Goal: Task Accomplishment & Management: Complete application form

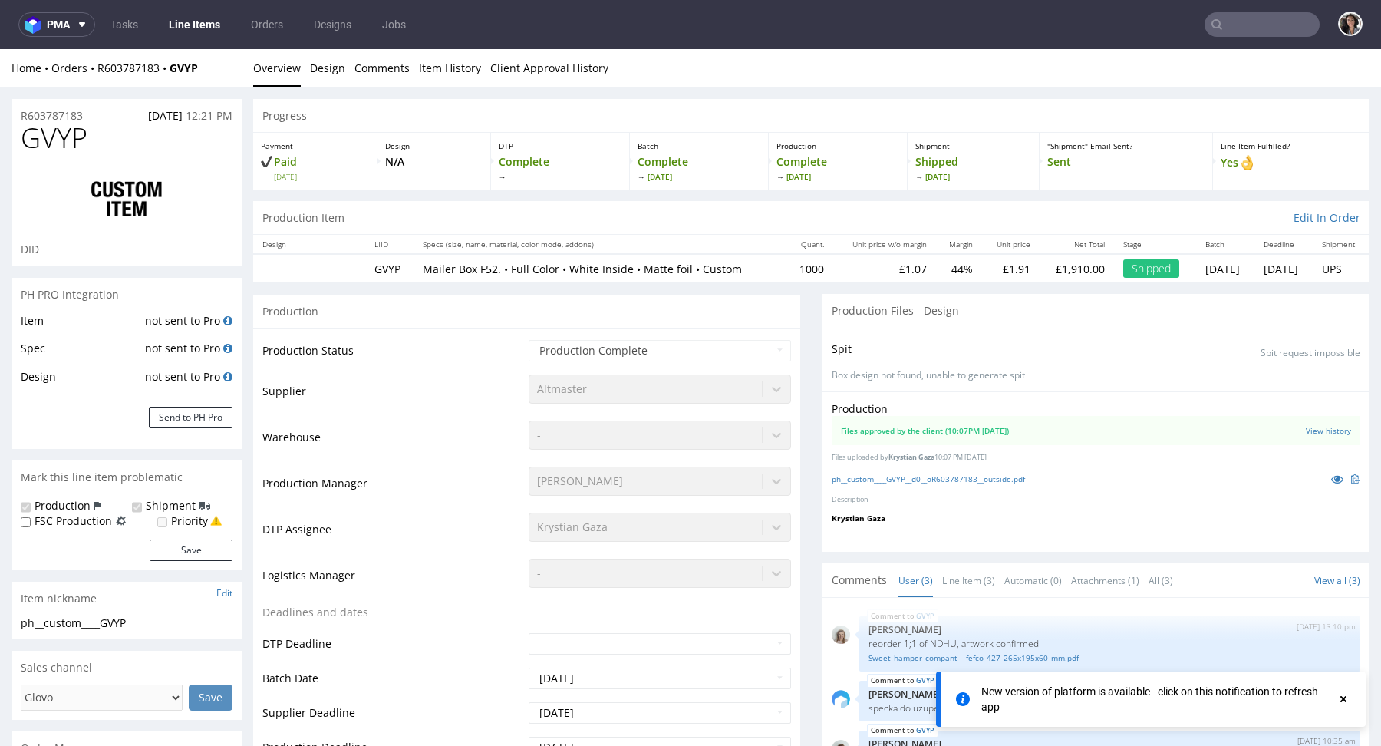
scroll to position [1312, 0]
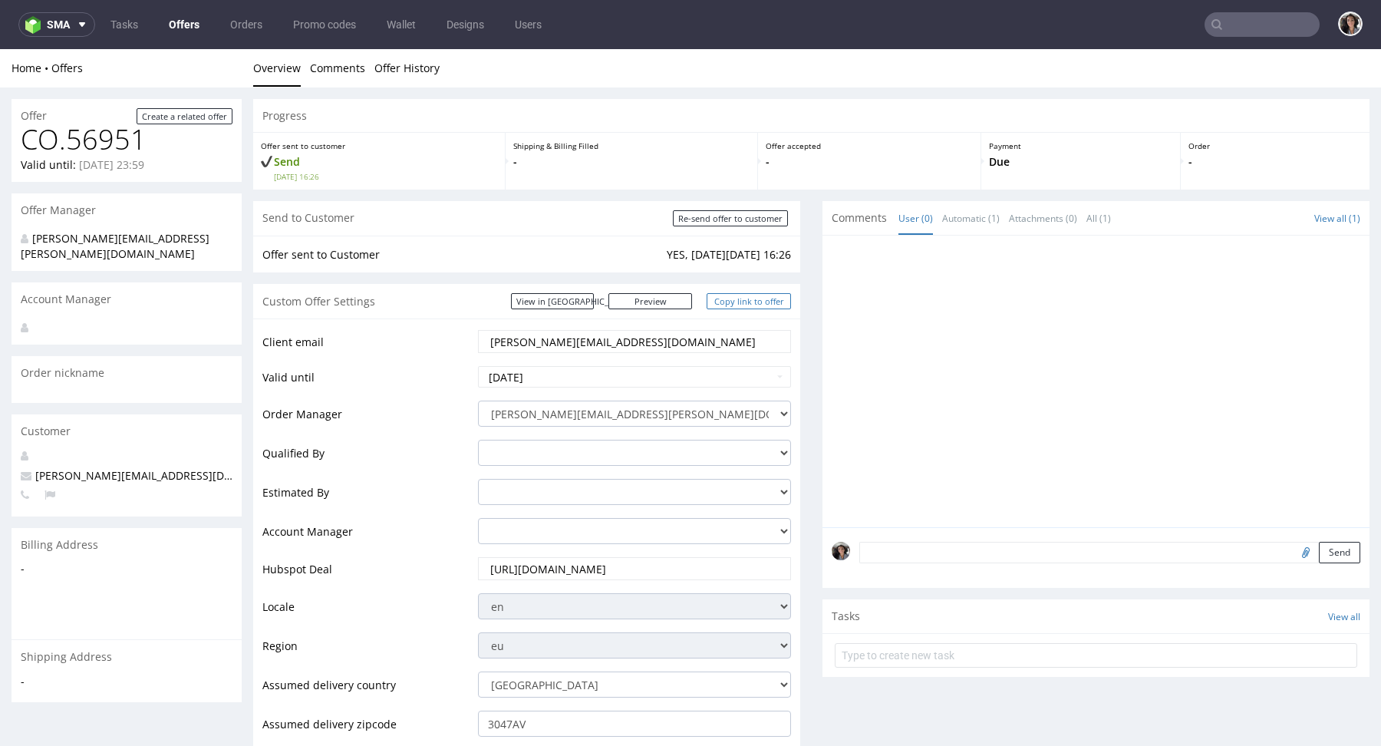
click at [760, 301] on link "Copy link to offer" at bounding box center [749, 301] width 84 height 16
click at [734, 215] on input "Re-send offer to customer" at bounding box center [730, 218] width 115 height 16
type input "In progress..."
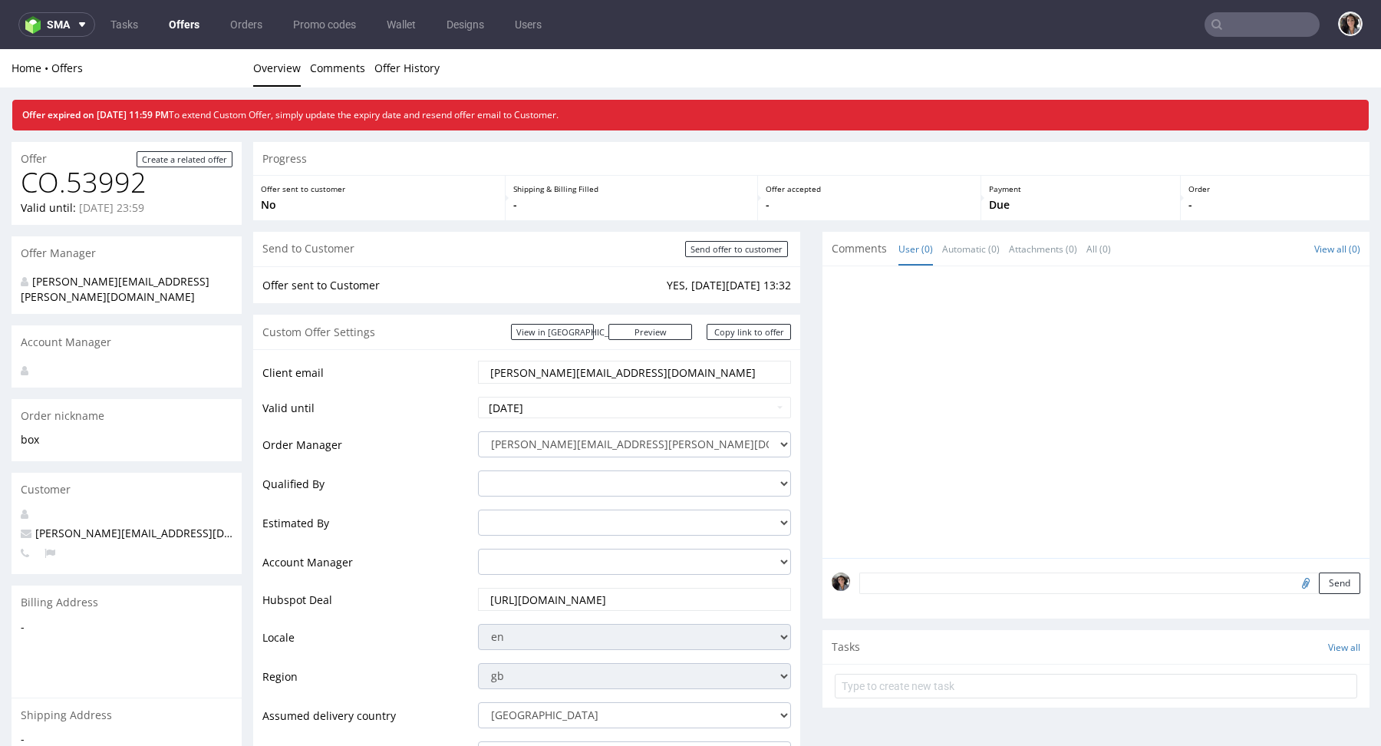
click at [175, 25] on link "Offers" at bounding box center [184, 24] width 49 height 25
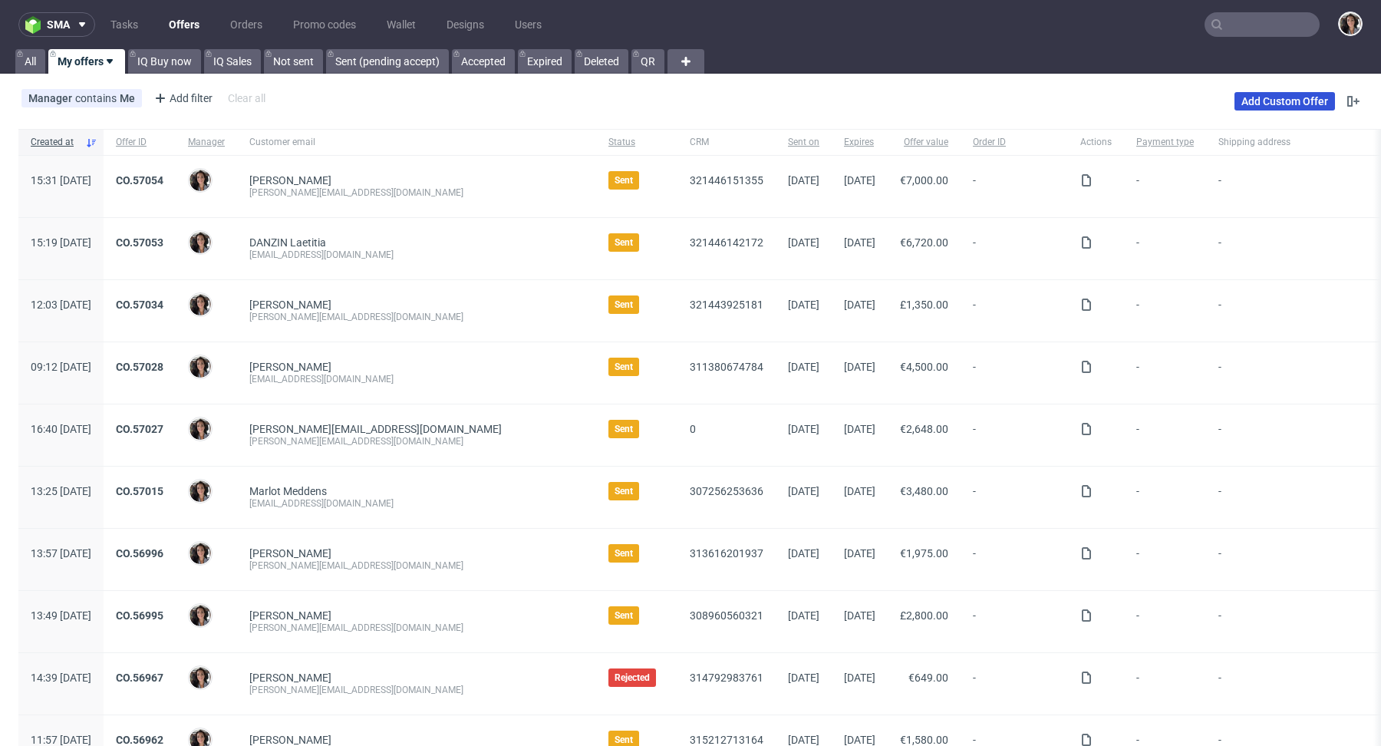
click at [1279, 104] on link "Add Custom Offer" at bounding box center [1284, 101] width 100 height 18
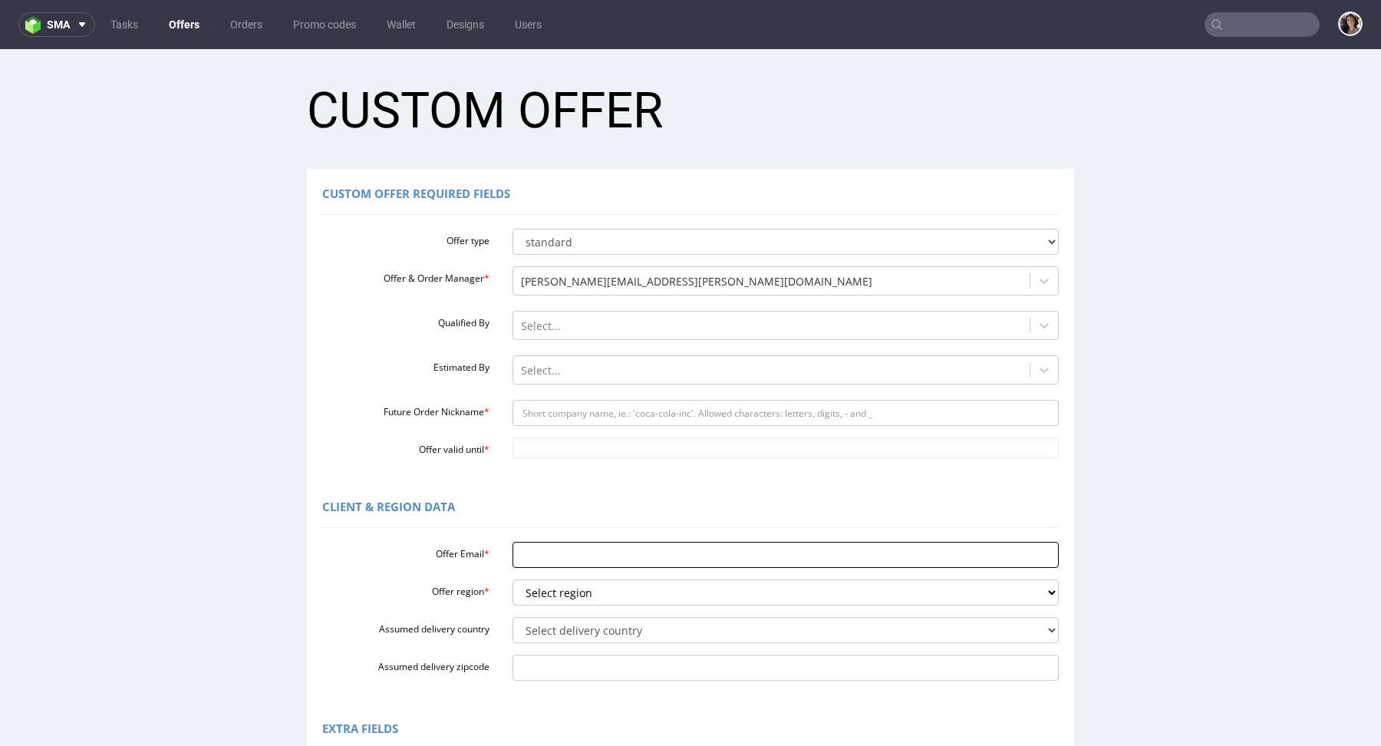
click at [548, 558] on input "Offer Email *" at bounding box center [785, 555] width 547 height 26
paste input "CBQG"
type input "CBQG"
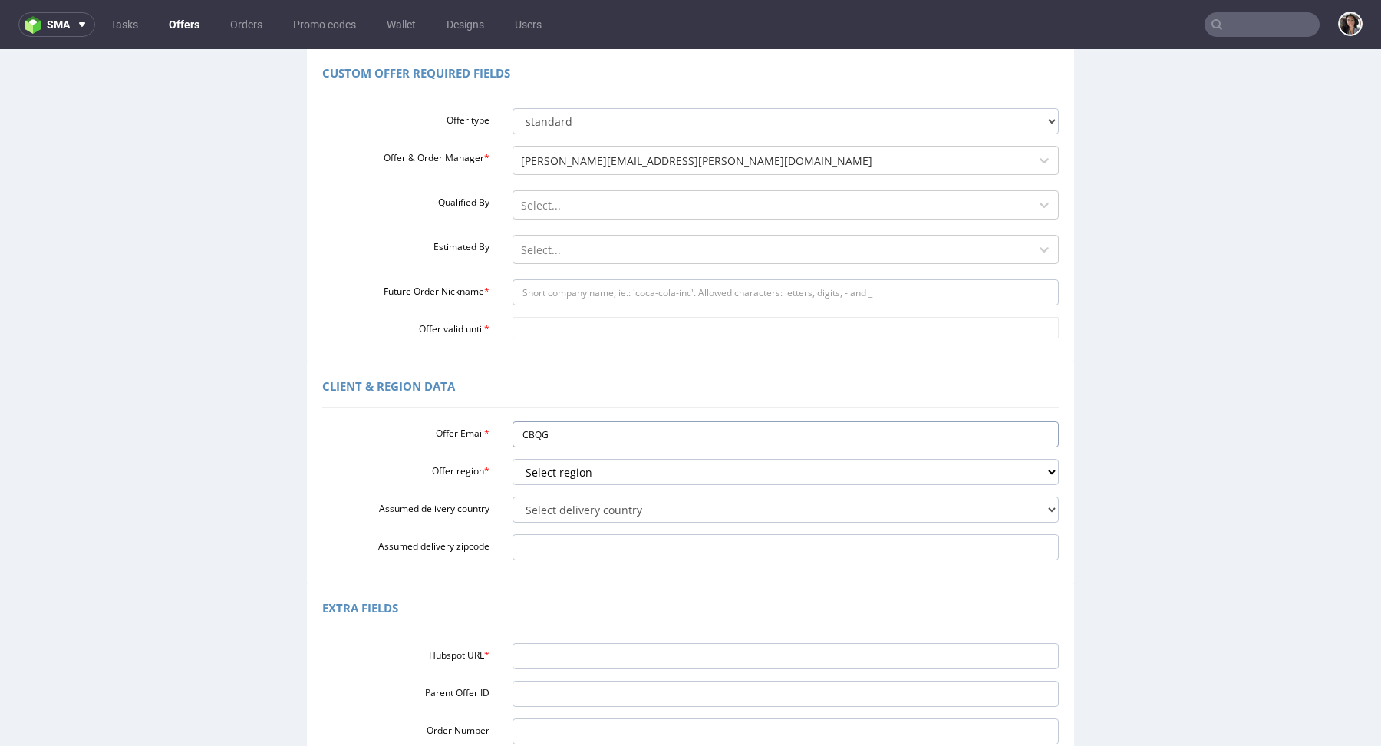
scroll to position [124, 0]
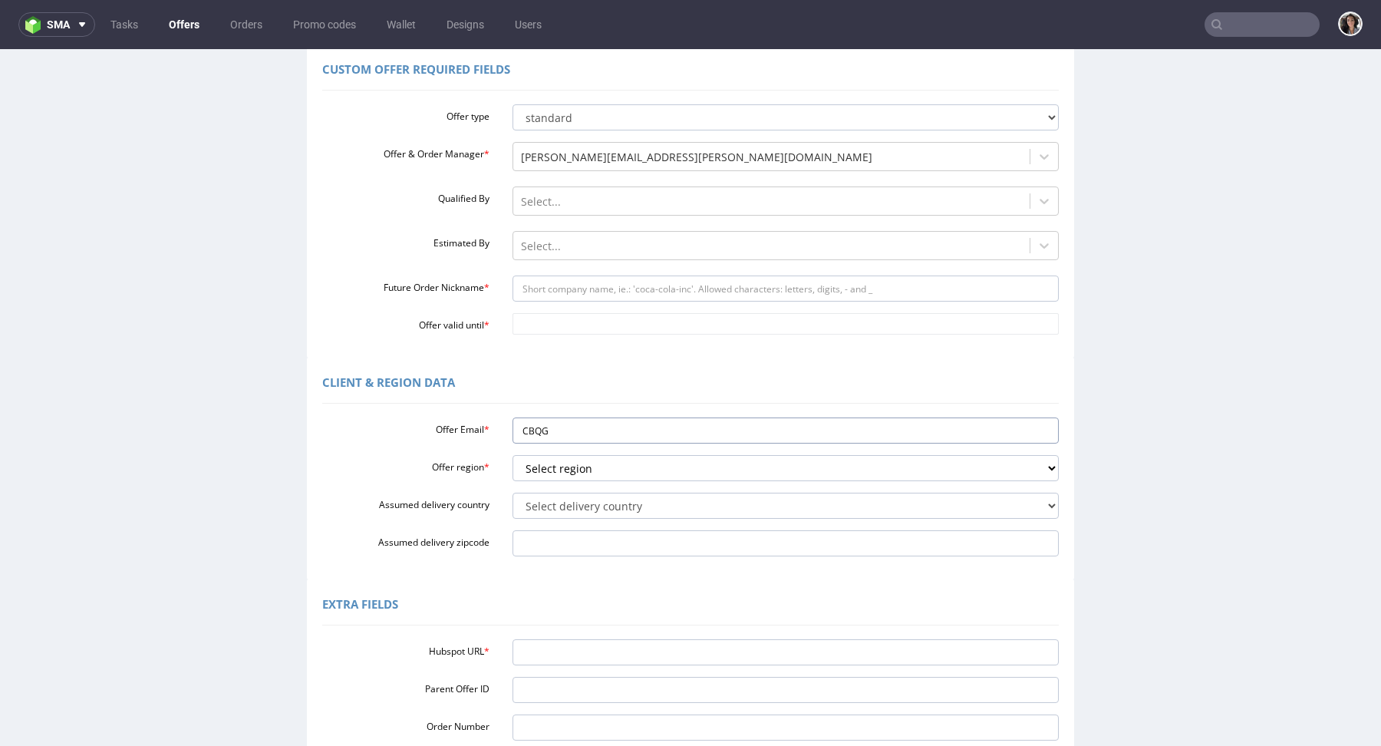
drag, startPoint x: 544, startPoint y: 442, endPoint x: 488, endPoint y: 431, distance: 57.0
click at [488, 431] on div "Offer Email * CBQG" at bounding box center [690, 430] width 759 height 26
paste input "jaro.product@gmail.com"
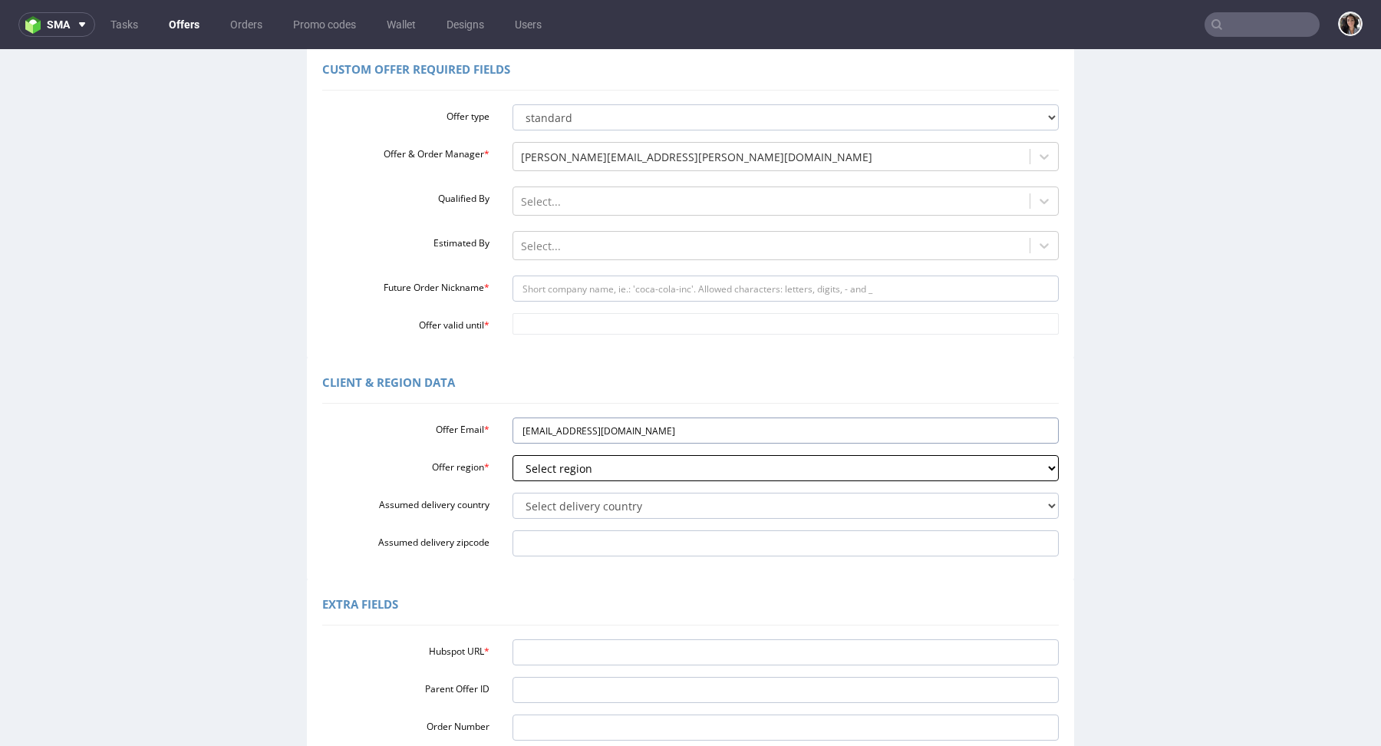
type input "jaro.product@gmail.com"
click at [585, 471] on select "Select region eu gb de pl cz fr it es" at bounding box center [785, 468] width 547 height 26
select select "es"
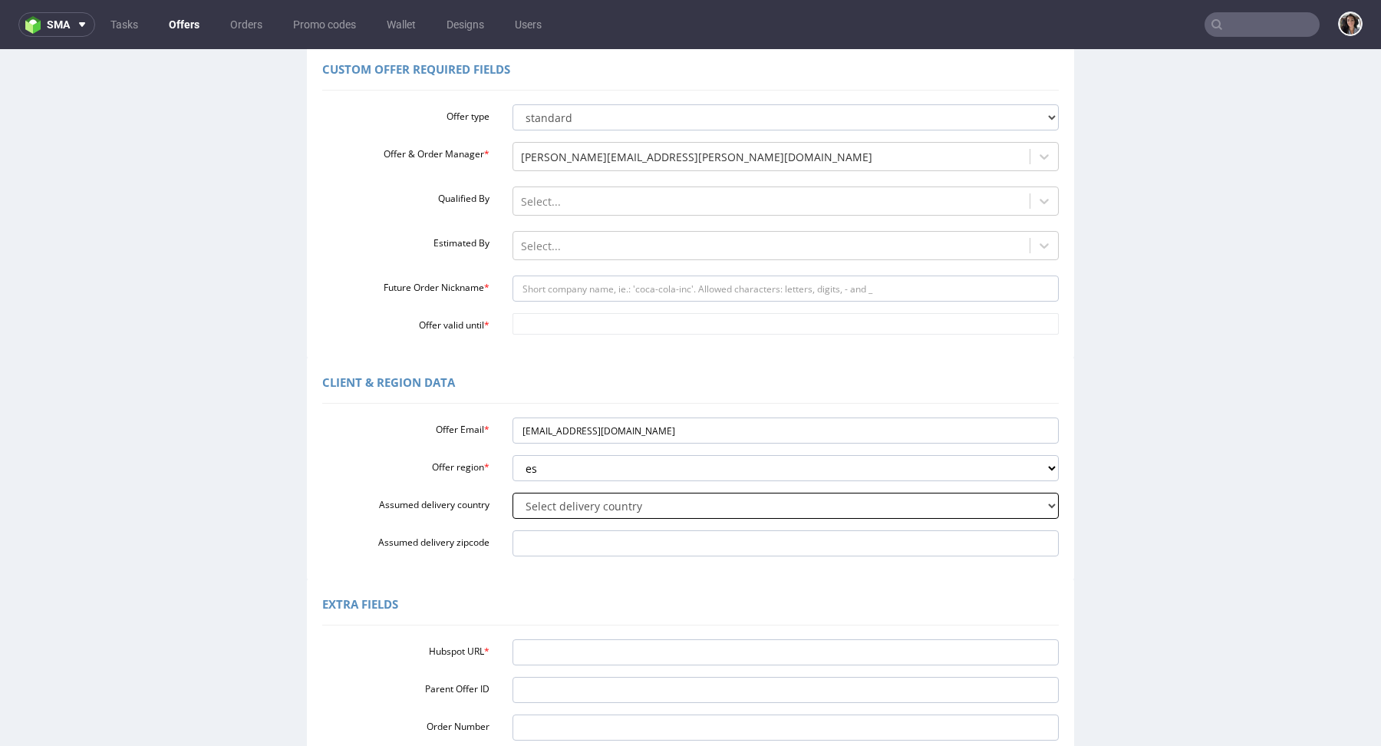
click at [555, 506] on select "Select delivery country Andorra Afghanistan Anguilla Albania Armenia Antarctica…" at bounding box center [785, 505] width 547 height 26
select select "68"
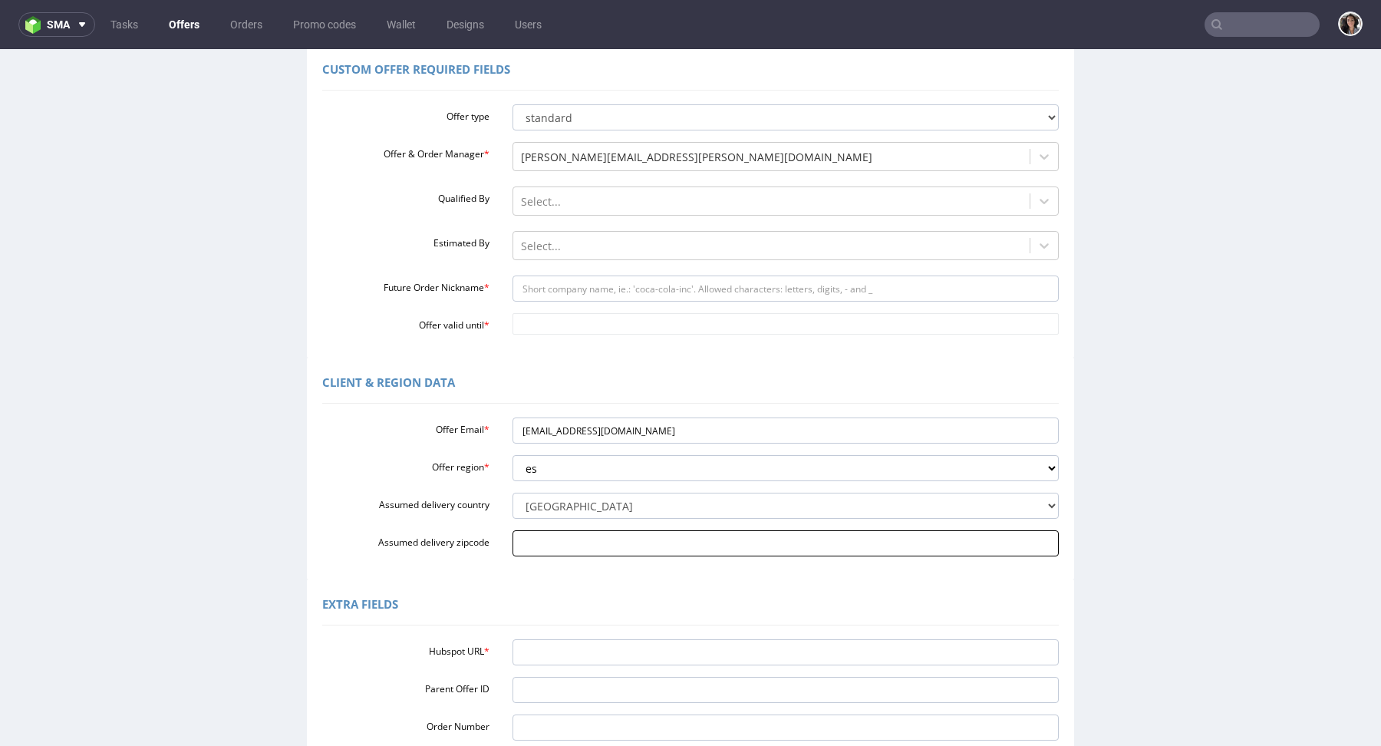
click at [627, 537] on input "Assumed delivery zipcode" at bounding box center [785, 543] width 547 height 26
paste input "38004 Santa Cruz de Tenerife."
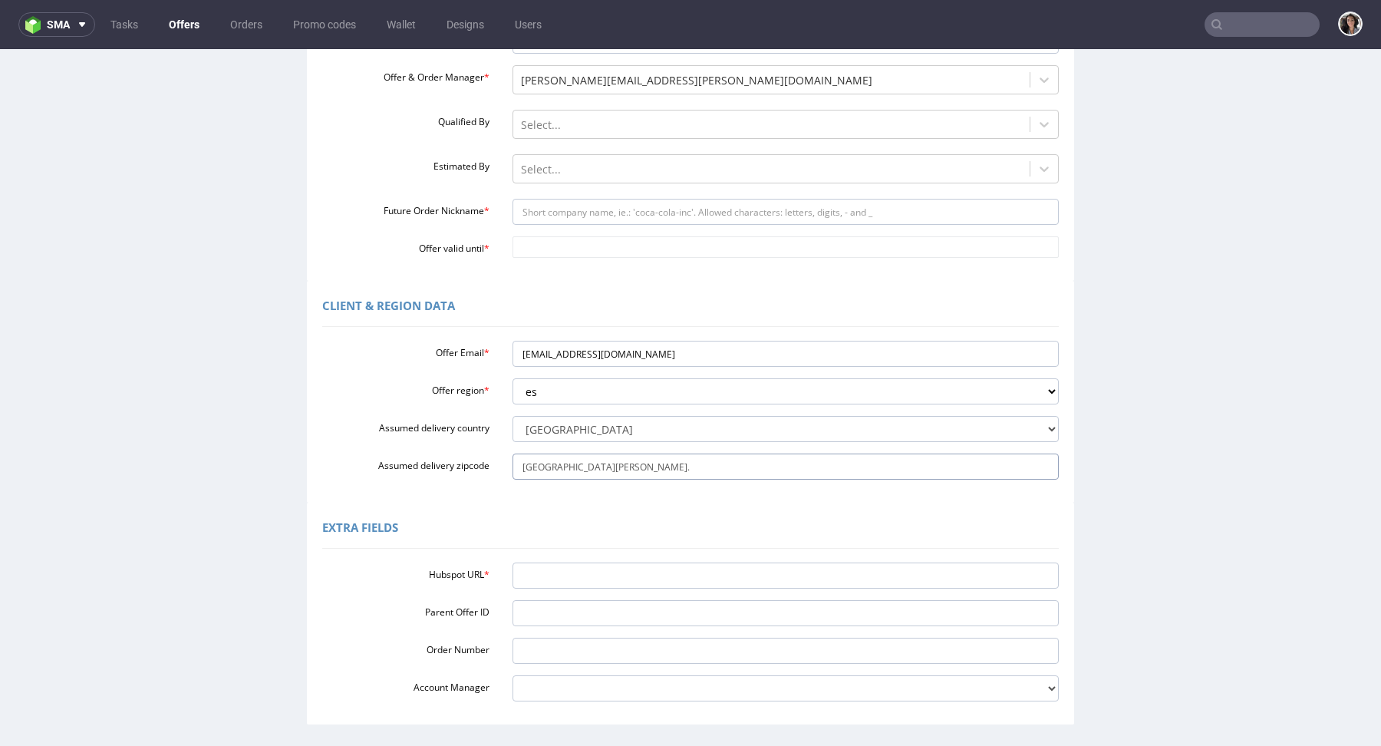
type input "38004 Santa Cruz de Tenerife."
click at [558, 581] on input "Hubspot URL *" at bounding box center [785, 575] width 547 height 26
paste input "https://app-eu1.hubspot.com/contacts/25600958/record/0-3/320947407046"
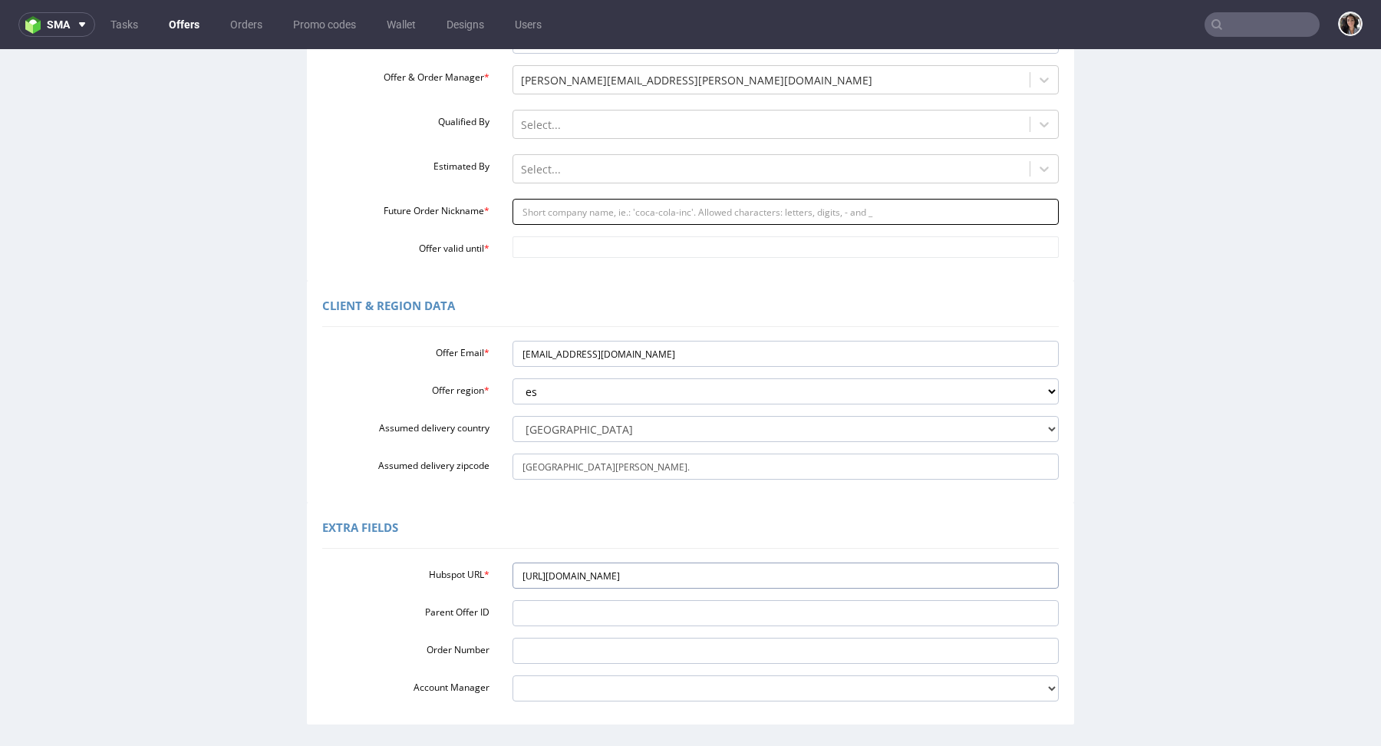
type input "https://app-eu1.hubspot.com/contacts/25600958/record/0-3/320947407046"
click at [554, 201] on input "Future Order Nickname *" at bounding box center [785, 212] width 547 height 26
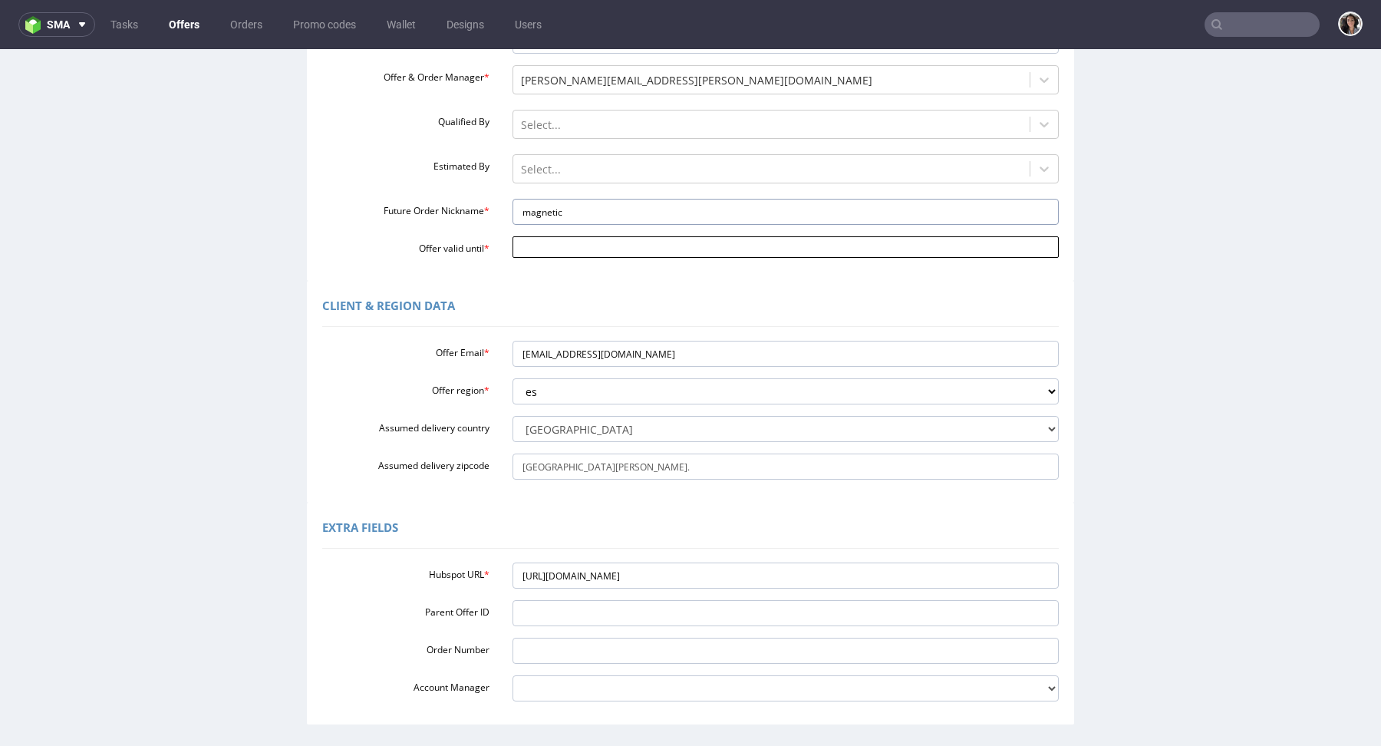
type input "magnetic_boxes"
click at [562, 254] on input "Offer valid until *" at bounding box center [785, 246] width 547 height 21
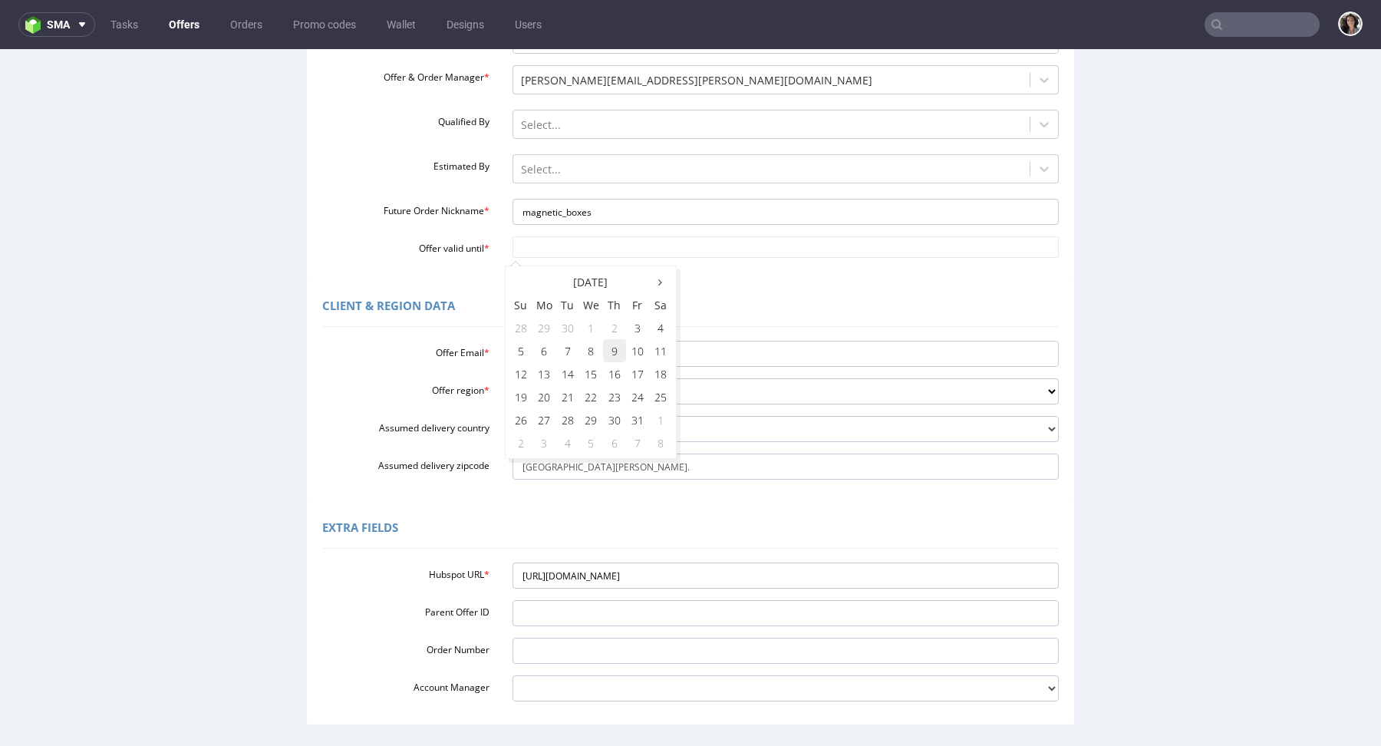
click at [618, 350] on td "9" at bounding box center [614, 350] width 23 height 23
type input "[DATE]"
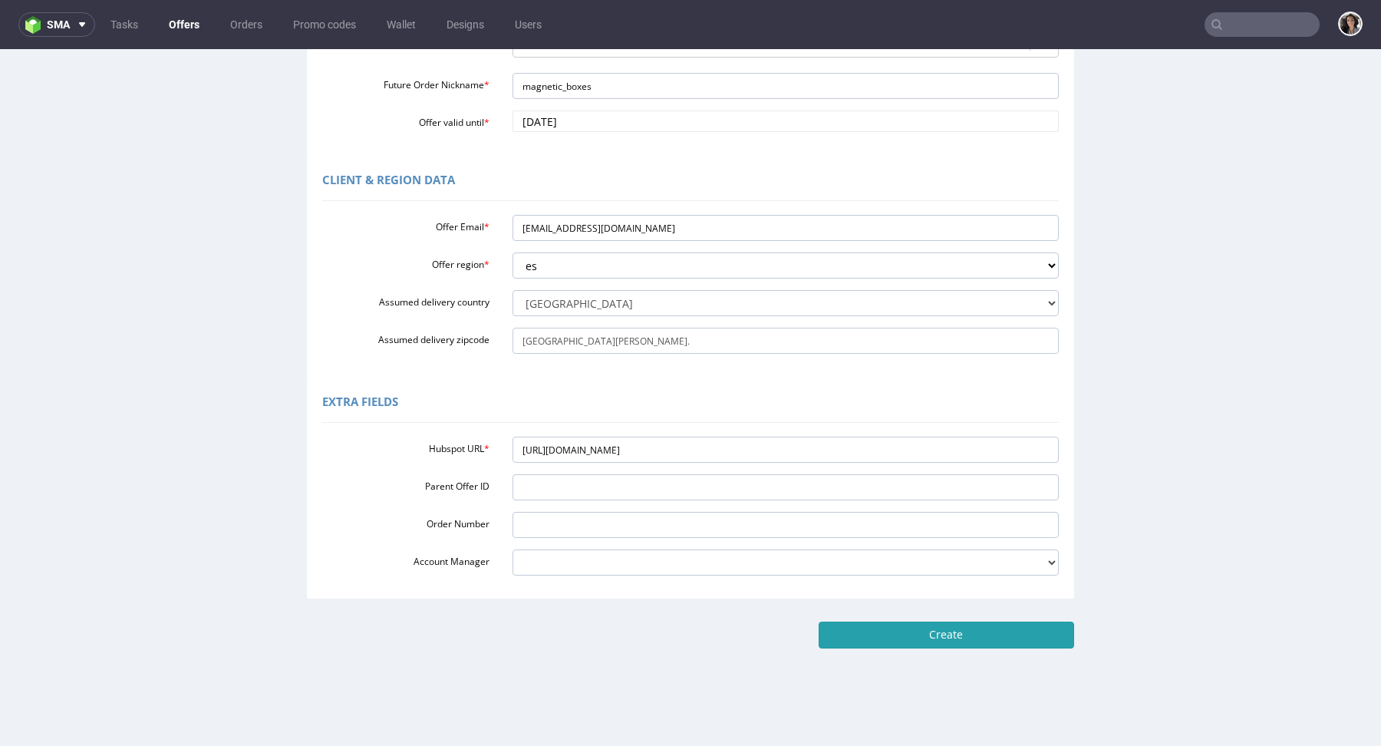
click at [973, 631] on input "Create" at bounding box center [946, 634] width 255 height 26
type input "Please wait..."
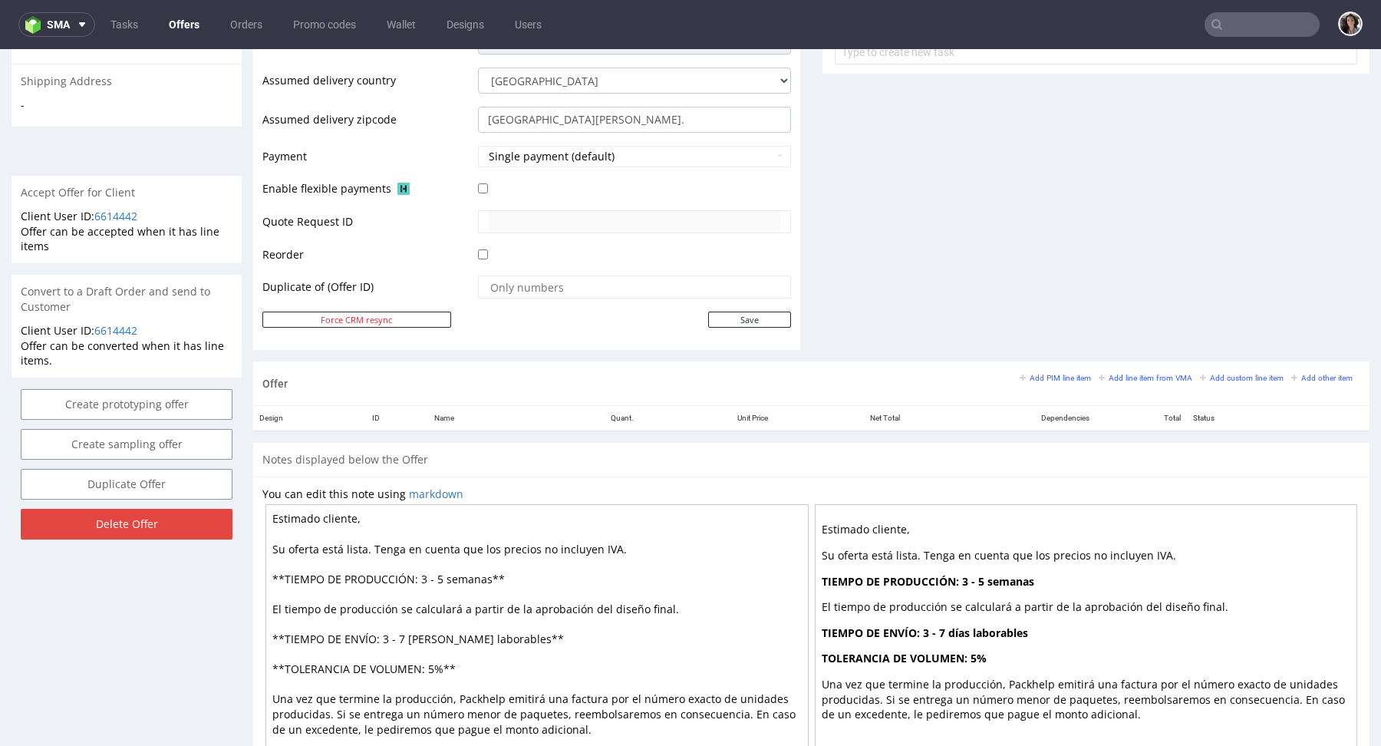
scroll to position [627, 0]
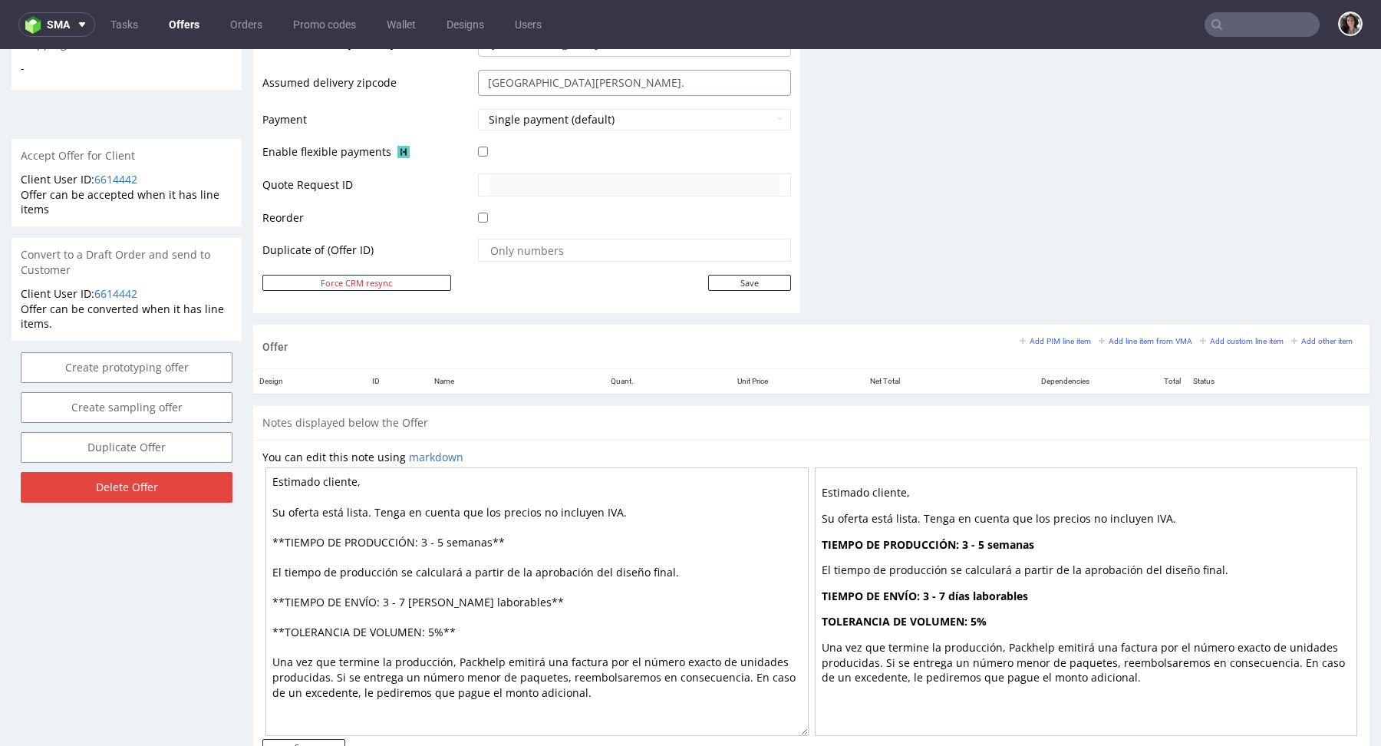
drag, startPoint x: 519, startPoint y: 77, endPoint x: 471, endPoint y: 77, distance: 48.3
click at [474, 77] on td "38004 Santa Cruz de Tenerife." at bounding box center [632, 87] width 317 height 39
click at [638, 77] on input "38004 Santa Cruz de Tenerife." at bounding box center [634, 83] width 313 height 26
